Goal: Complete application form

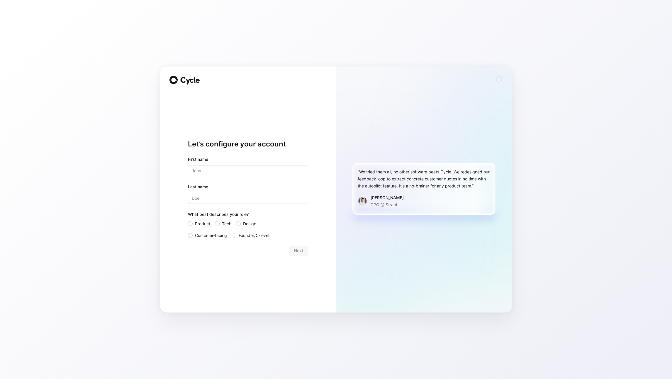
click at [260, 170] on input "text" at bounding box center [248, 170] width 120 height 11
type input "Martin"
click at [239, 198] on input "Last name" at bounding box center [248, 198] width 120 height 11
click at [222, 224] on span "Tech" at bounding box center [226, 223] width 9 height 7
click at [215, 220] on input "Tech" at bounding box center [215, 220] width 0 height 0
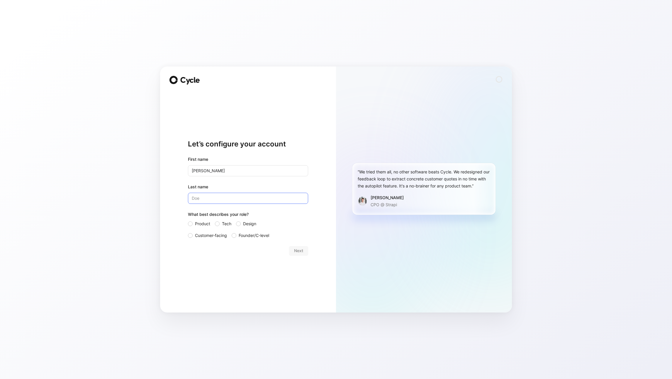
click at [214, 199] on input "Last name" at bounding box center [248, 198] width 120 height 11
type input "M"
click at [294, 249] on span "Next" at bounding box center [298, 250] width 9 height 7
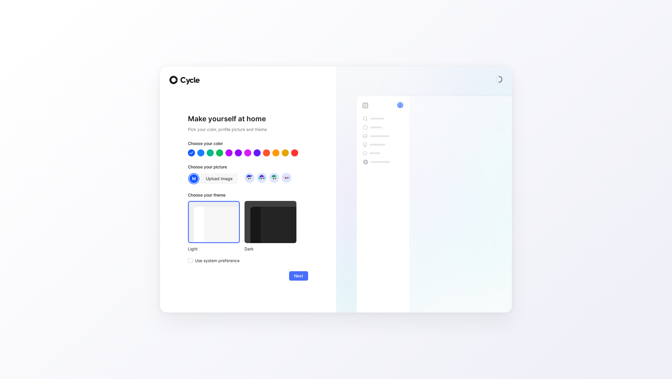
click at [273, 235] on div at bounding box center [270, 222] width 52 height 42
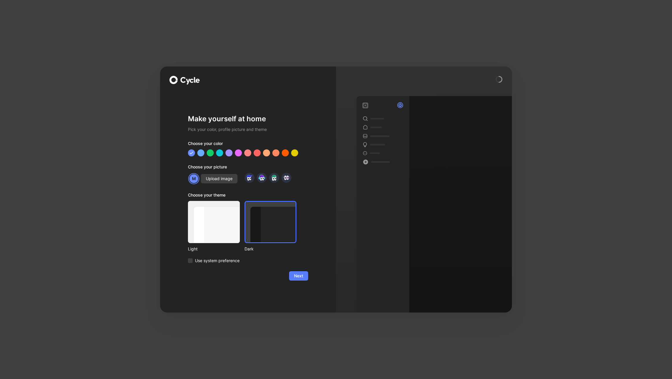
click at [304, 276] on button "Next" at bounding box center [298, 275] width 19 height 9
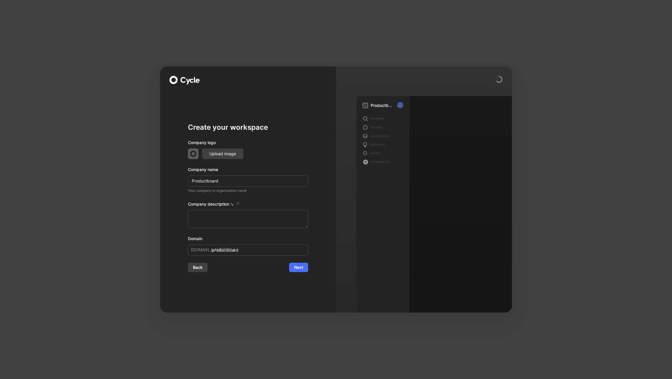
type textarea "Productboard is a product management software company founded in 2014 by Hubert…"
click at [300, 268] on span "Next" at bounding box center [298, 267] width 9 height 7
click at [248, 255] on input "productboard" at bounding box center [248, 250] width 120 height 11
type input "productboard-test"
click at [229, 183] on input "Productboard" at bounding box center [248, 181] width 120 height 11
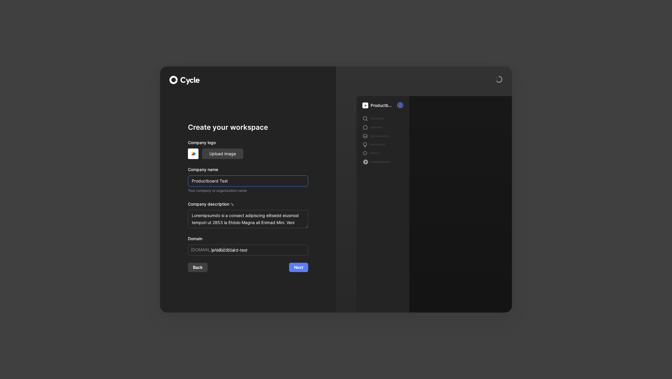
type input "Productboard Test"
click at [299, 268] on span "Next" at bounding box center [298, 267] width 9 height 7
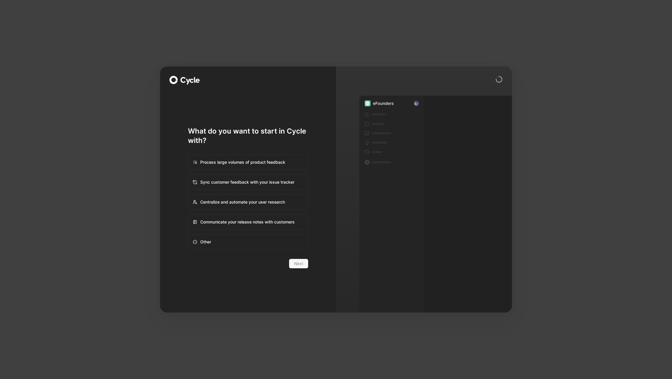
click at [235, 241] on div "Other" at bounding box center [247, 242] width 119 height 14
click at [188, 235] on input "Other" at bounding box center [188, 235] width 0 height 0
radio input "true"
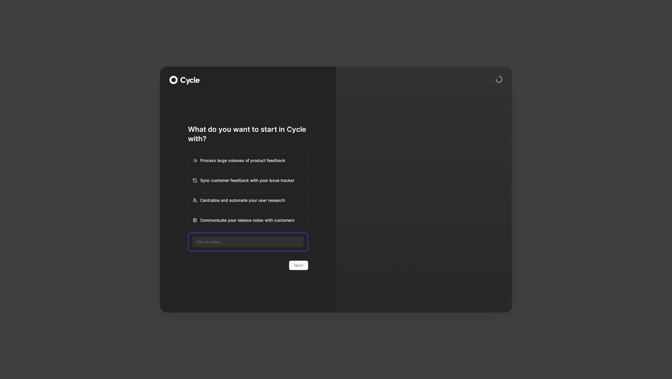
click at [237, 165] on div "Process large volumes of product feedback" at bounding box center [247, 161] width 119 height 14
click at [188, 154] on input "Process large volumes of product feedback" at bounding box center [188, 153] width 0 height 0
radio input "true"
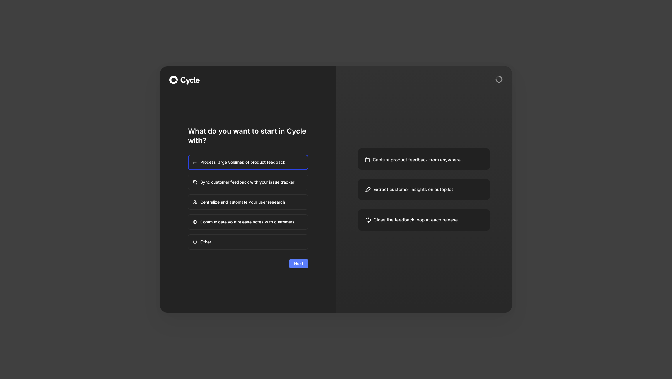
click at [296, 267] on button "Next" at bounding box center [298, 263] width 19 height 9
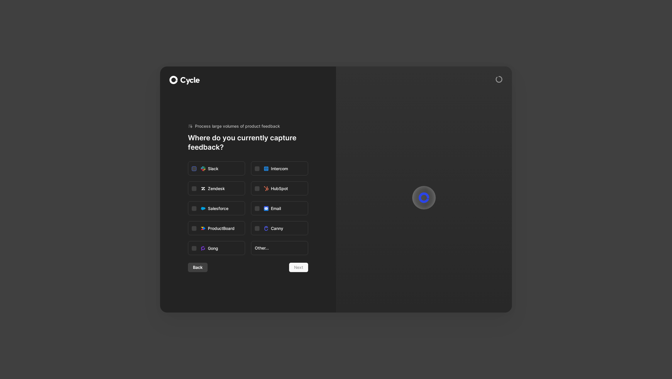
click at [209, 168] on div "Slack" at bounding box center [213, 168] width 11 height 7
click at [188, 162] on input "Slack" at bounding box center [188, 162] width 0 height 0
click at [217, 230] on div "ProductBoard" at bounding box center [221, 228] width 27 height 7
click at [188, 222] on input "ProductBoard" at bounding box center [188, 222] width 0 height 0
click at [304, 269] on button "Next" at bounding box center [298, 267] width 19 height 9
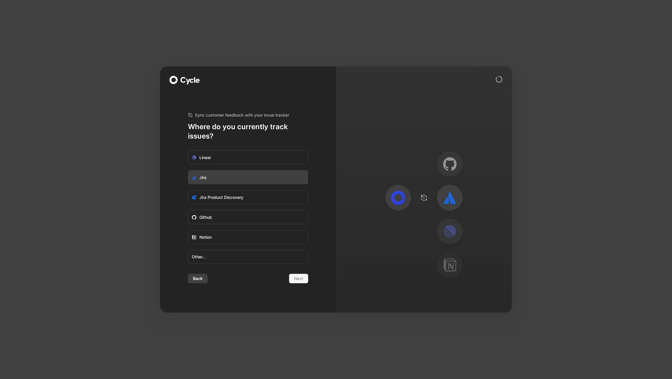
click at [227, 176] on label "Jira" at bounding box center [248, 178] width 120 height 14
click at [188, 171] on input "Jira" at bounding box center [188, 171] width 0 height 0
click at [294, 279] on span "Next" at bounding box center [298, 278] width 9 height 7
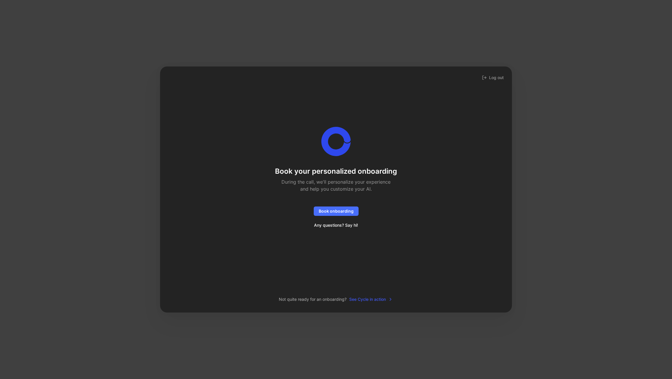
click at [375, 301] on span "See Cycle in action" at bounding box center [371, 299] width 44 height 7
click at [491, 79] on button "Log out" at bounding box center [493, 78] width 24 height 8
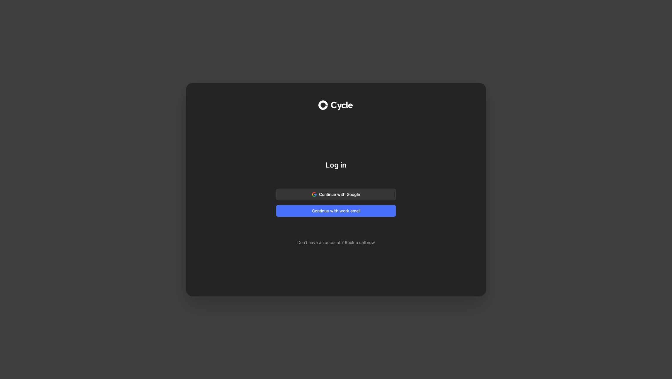
click at [543, 152] on div "Log in Continue with Google Continue with work email Don’t have an account ? Bo…" at bounding box center [336, 189] width 672 height 379
